Goal: Task Accomplishment & Management: Manage account settings

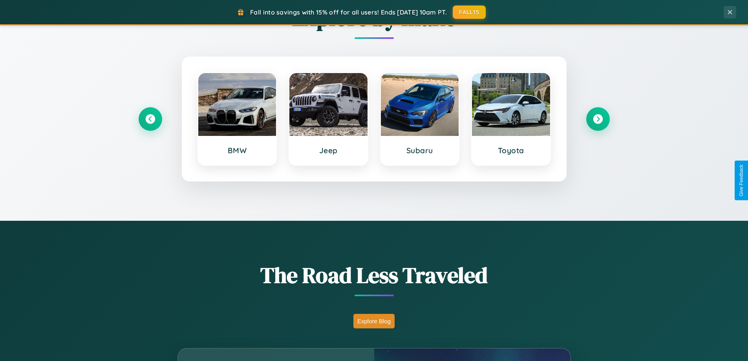
scroll to position [540, 0]
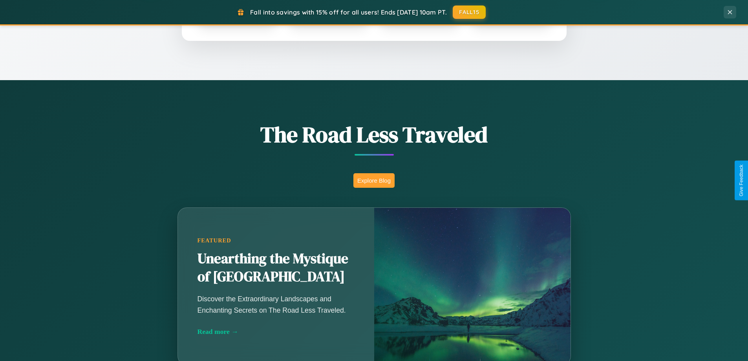
click at [374, 180] on button "Explore Blog" at bounding box center [373, 180] width 41 height 15
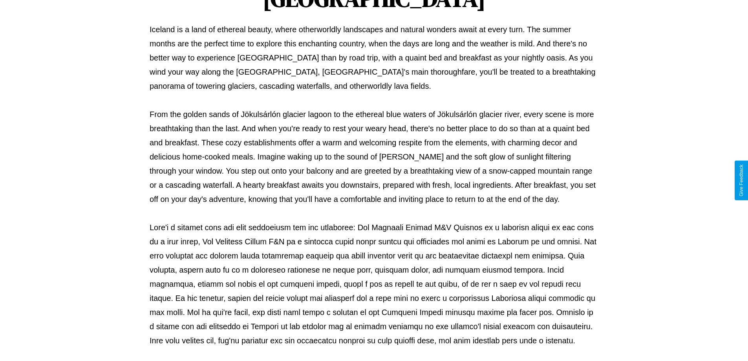
scroll to position [254, 0]
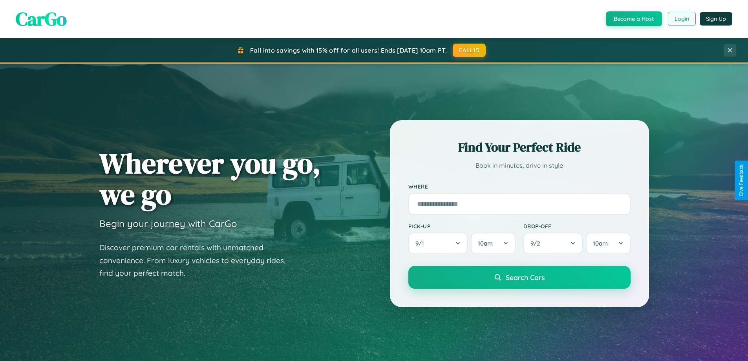
click at [681, 19] on button "Login" at bounding box center [682, 19] width 28 height 14
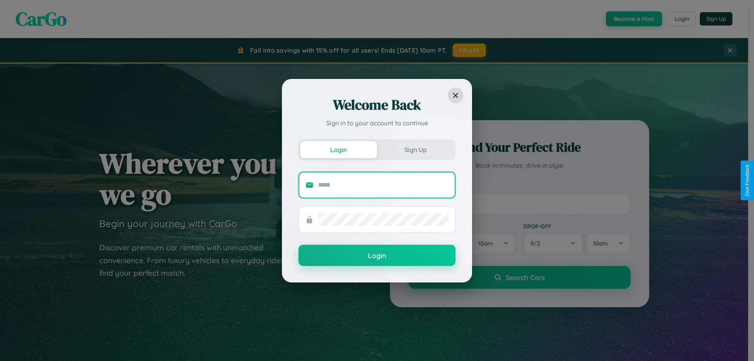
click at [383, 185] on input "text" at bounding box center [383, 185] width 130 height 13
type input "**********"
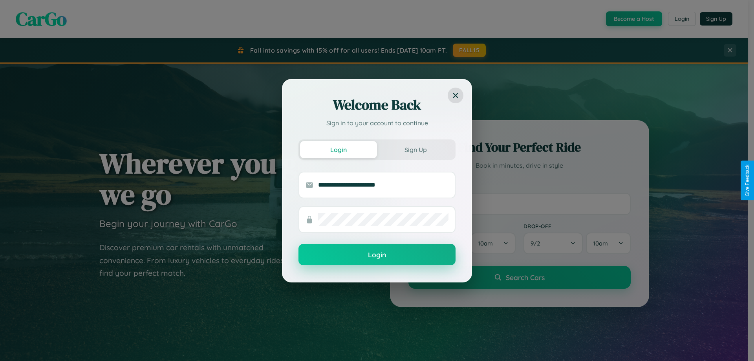
click at [377, 254] on button "Login" at bounding box center [376, 254] width 157 height 21
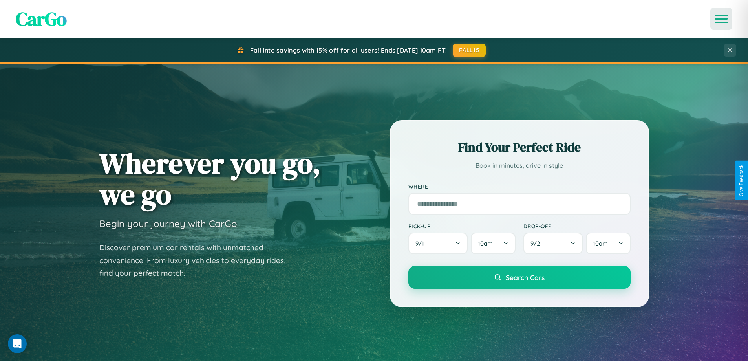
click at [721, 19] on icon "Open menu" at bounding box center [721, 18] width 11 height 7
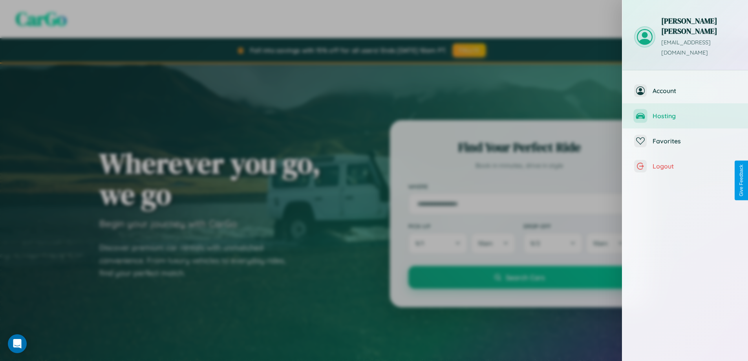
click at [685, 112] on span "Hosting" at bounding box center [695, 116] width 84 height 8
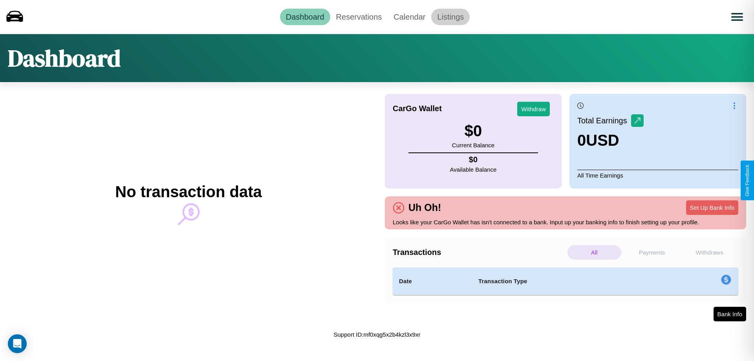
click at [450, 16] on link "Listings" at bounding box center [450, 17] width 38 height 16
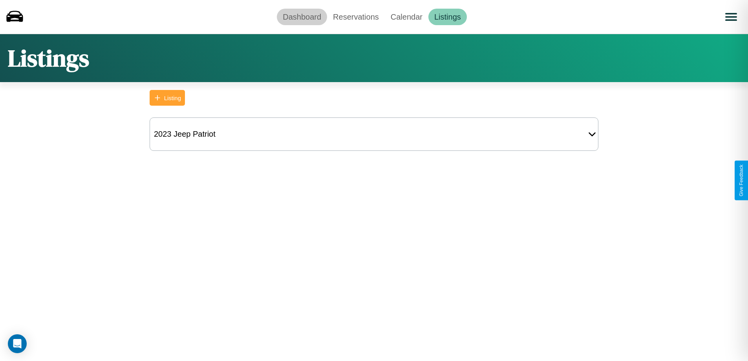
click at [302, 16] on link "Dashboard" at bounding box center [302, 17] width 50 height 16
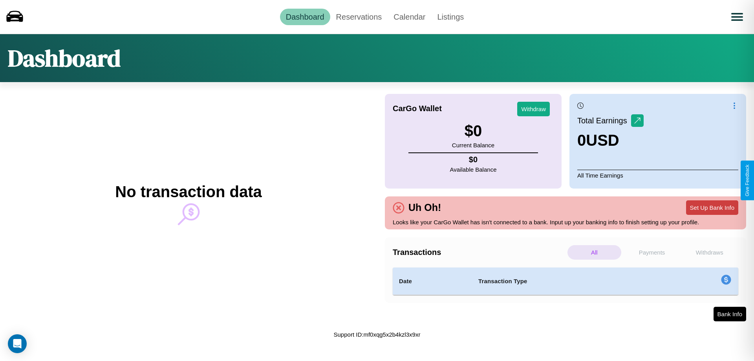
click at [712, 207] on button "Set Up Bank Info" at bounding box center [712, 207] width 52 height 15
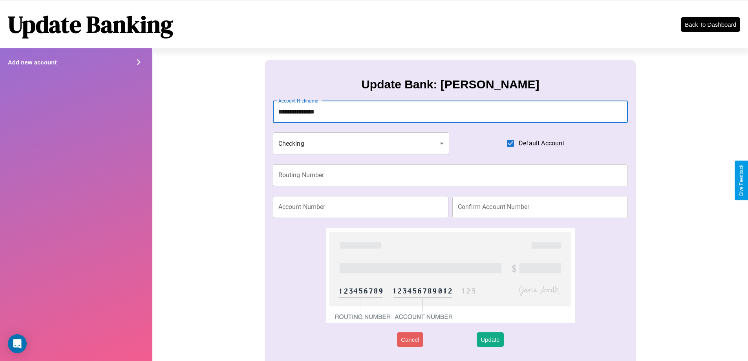
type input "**********"
